Goal: Information Seeking & Learning: Understand process/instructions

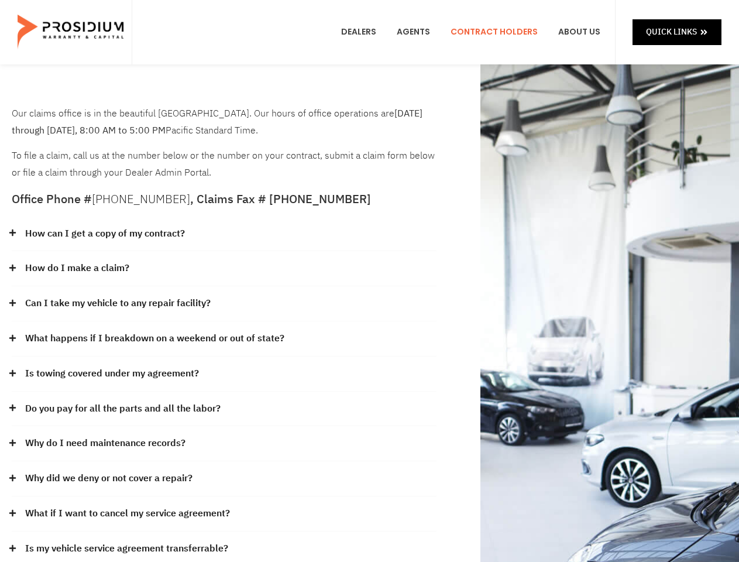
click at [369, 281] on div "How do I make a claim?" at bounding box center [224, 268] width 425 height 35
click at [224, 234] on div "How can I get a copy of my contract?" at bounding box center [224, 233] width 425 height 35
click at [104, 233] on link "How can I get a copy of my contract?" at bounding box center [105, 233] width 160 height 17
click at [224, 269] on div "How do I make a claim?" at bounding box center [224, 268] width 425 height 35
click at [77, 268] on link "How do I make a claim?" at bounding box center [77, 268] width 104 height 17
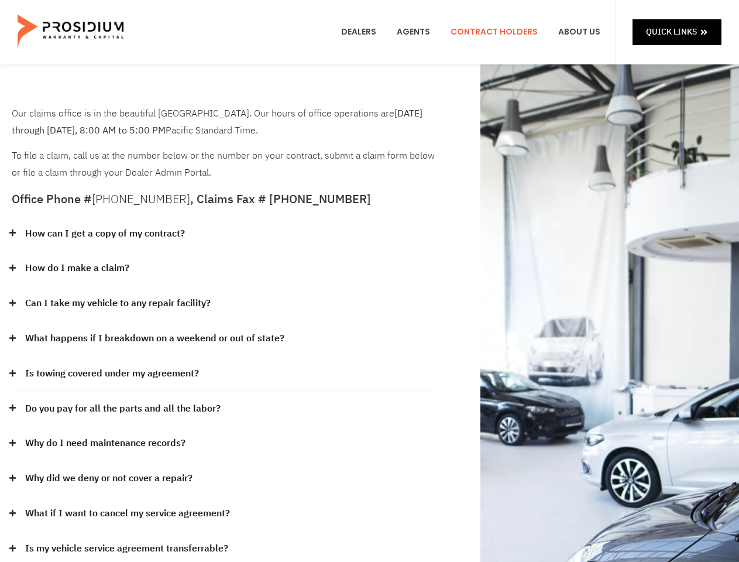
click at [224, 304] on div "Can I take my vehicle to any repair facility?" at bounding box center [224, 303] width 425 height 35
click at [118, 303] on link "Can I take my vehicle to any repair facility?" at bounding box center [117, 303] width 185 height 17
click at [224, 339] on link "What happens if I breakdown on a weekend or out of state?" at bounding box center [154, 338] width 259 height 17
click at [153, 338] on link "What happens if I breakdown on a weekend or out of state?" at bounding box center [154, 338] width 259 height 17
click at [224, 374] on div "Is towing covered under my agreement?" at bounding box center [224, 373] width 425 height 35
